Goal: Entertainment & Leisure: Browse casually

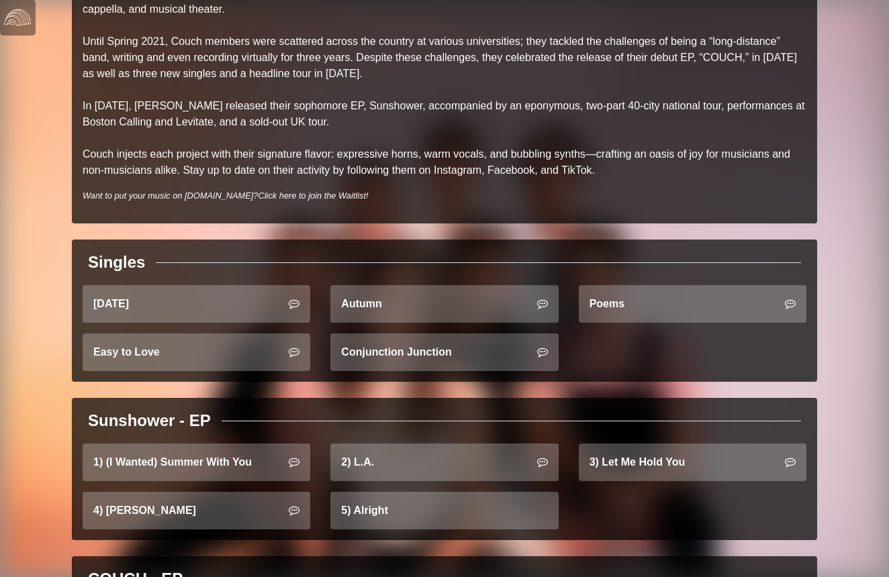
scroll to position [273, 0]
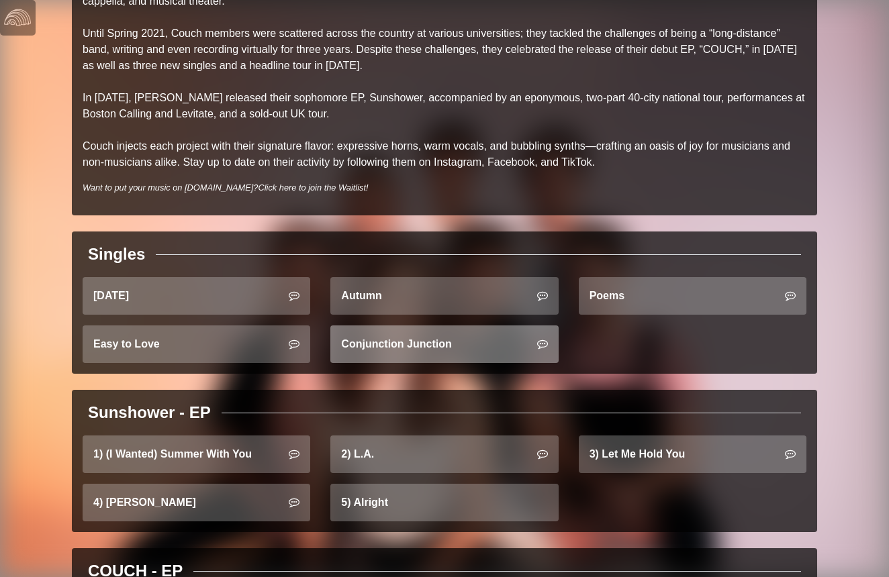
click at [383, 336] on link "Conjunction Junction" at bounding box center [444, 345] width 228 height 38
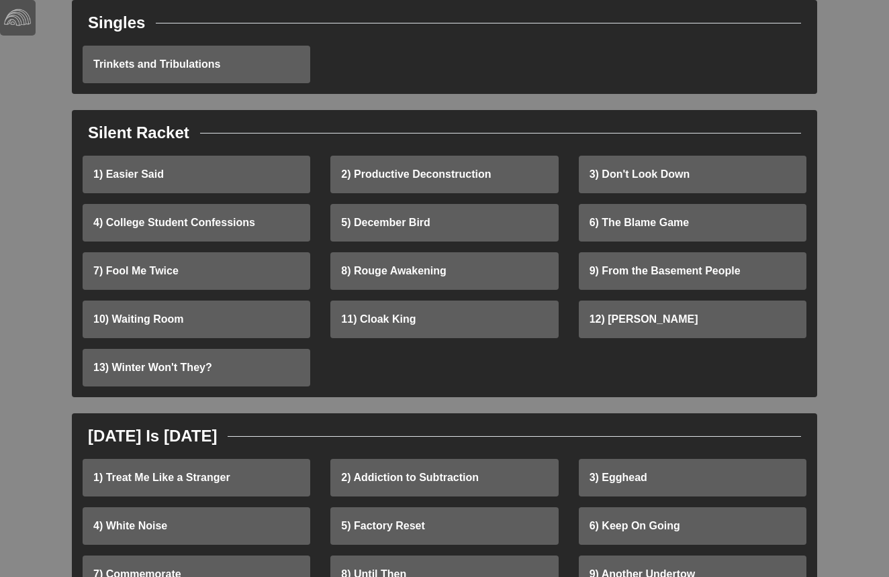
scroll to position [232, 0]
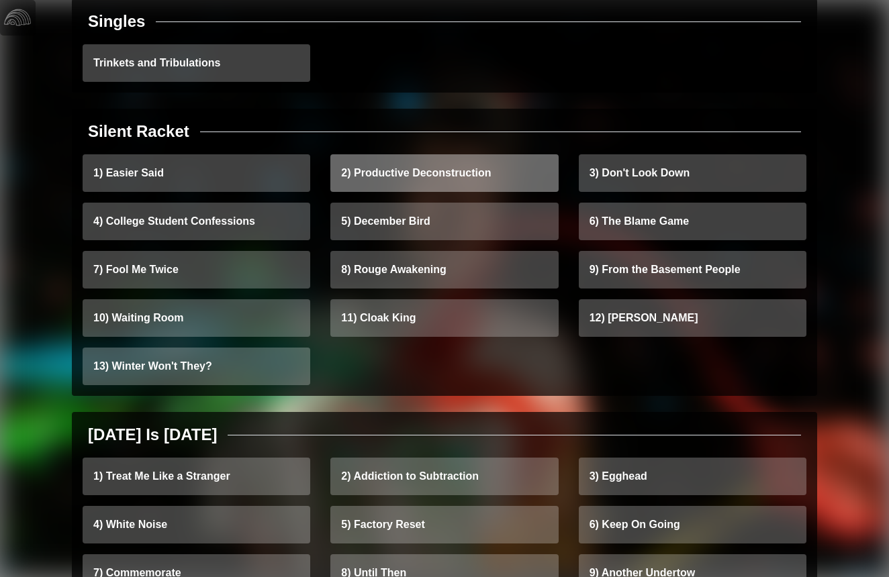
click at [428, 187] on link "2) Productive Deconstruction" at bounding box center [444, 173] width 228 height 38
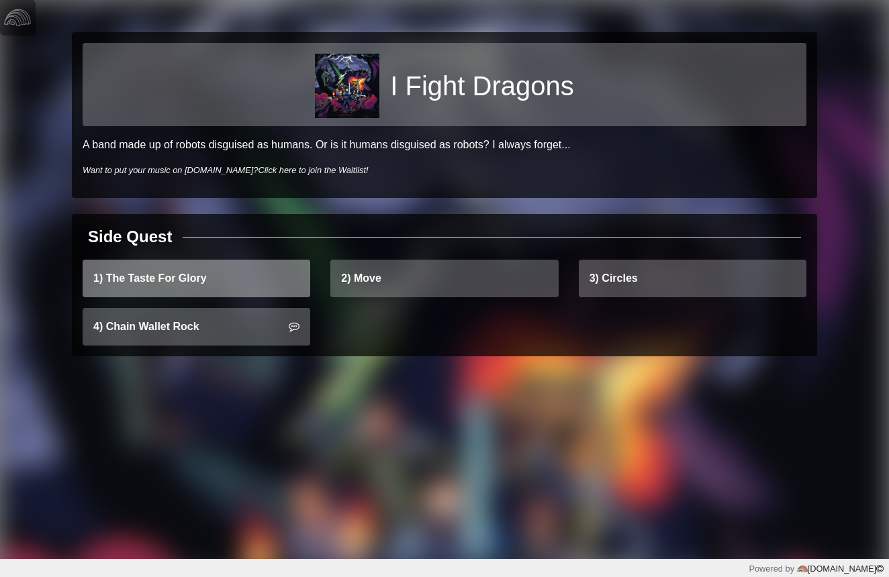
click at [236, 287] on link "1) The Taste For Glory" at bounding box center [197, 279] width 228 height 38
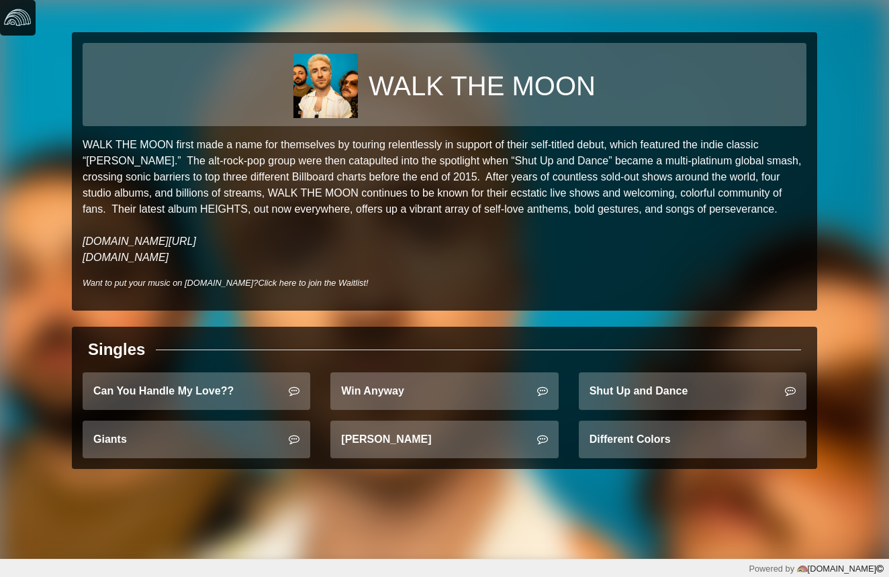
click at [24, 30] on img at bounding box center [17, 17] width 27 height 27
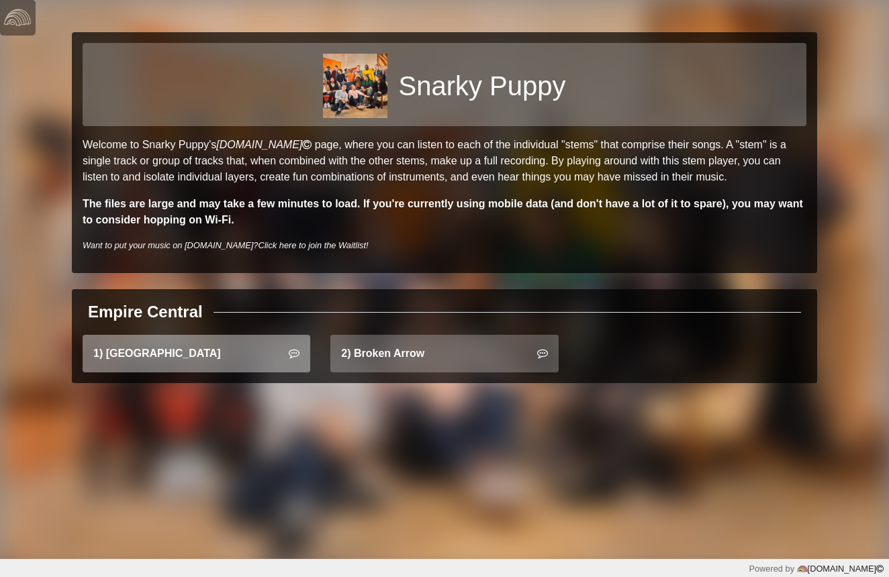
click at [233, 361] on link "1) East Bay" at bounding box center [197, 354] width 228 height 38
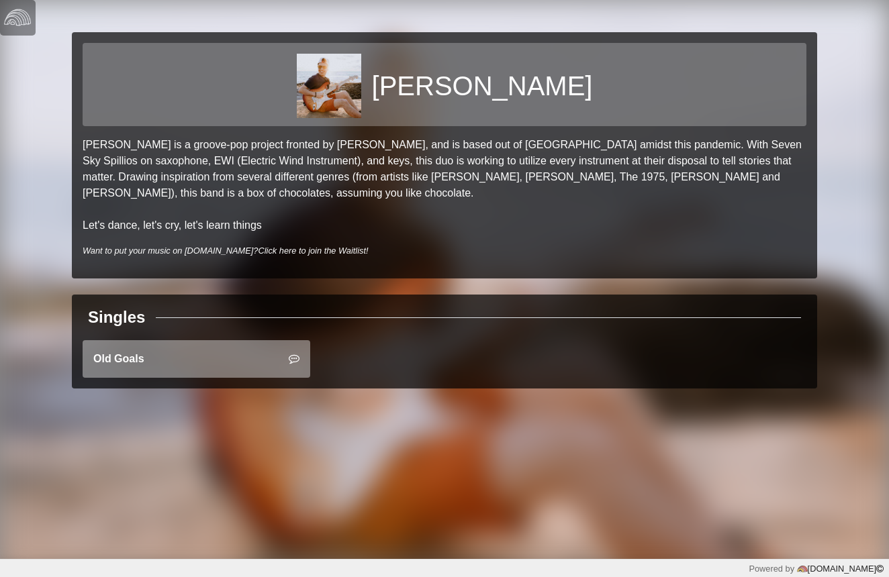
click at [258, 348] on link "Old Goals" at bounding box center [197, 359] width 228 height 38
